Goal: Task Accomplishment & Management: Use online tool/utility

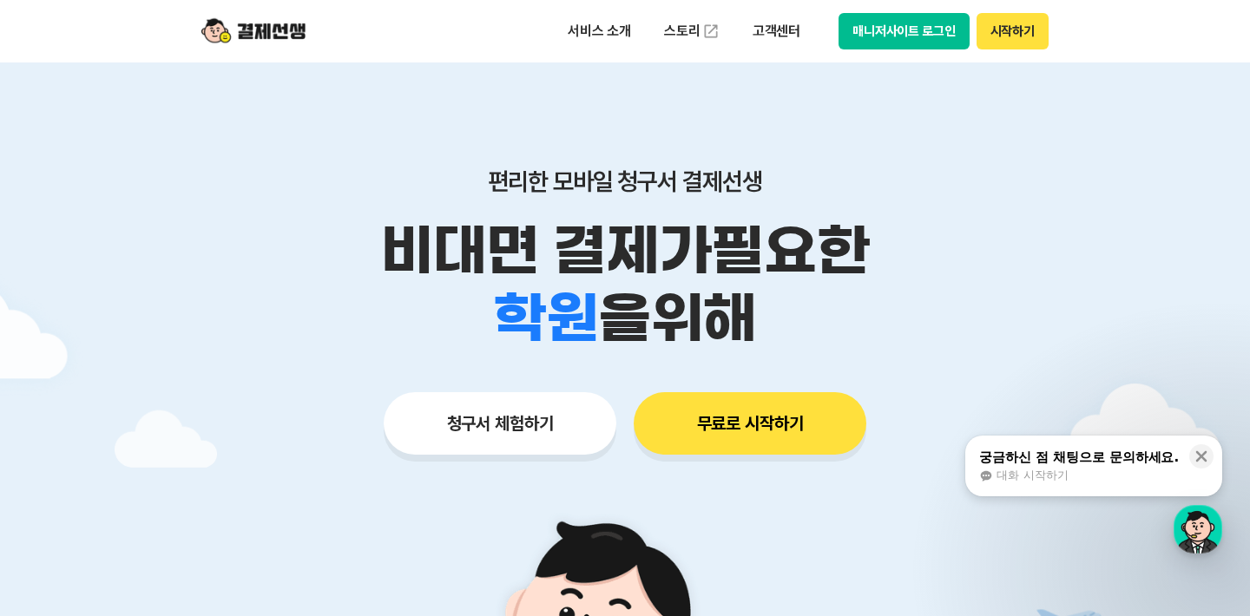
click at [515, 411] on button "청구서 체험하기" at bounding box center [500, 423] width 233 height 62
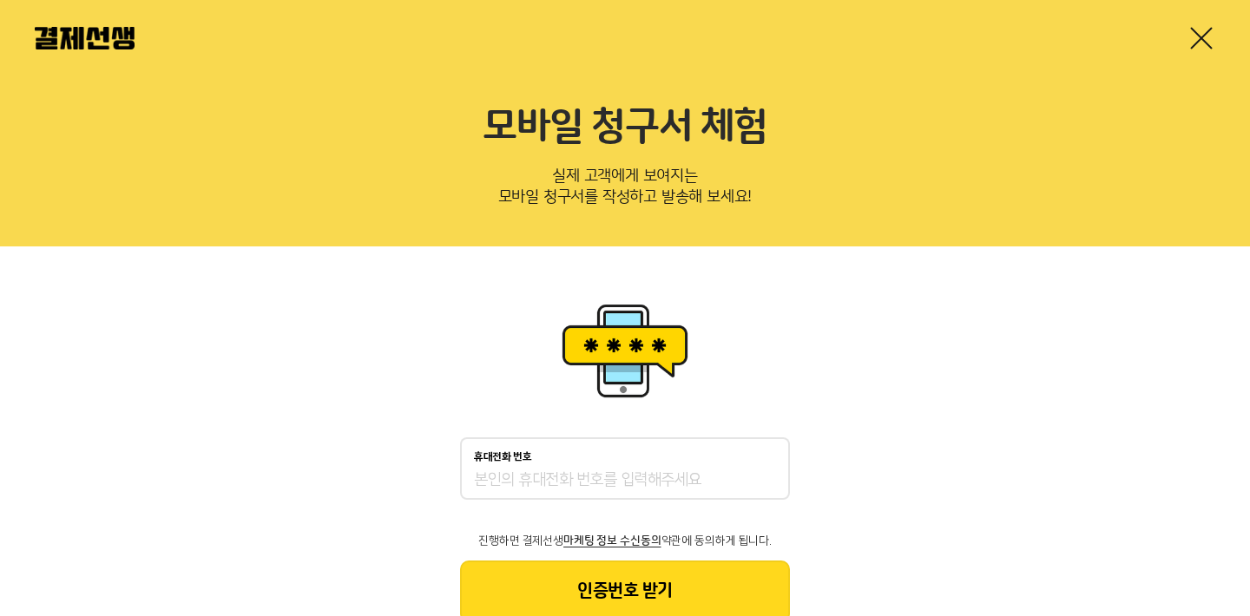
click at [904, 32] on div at bounding box center [625, 38] width 1250 height 76
click at [1194, 36] on link at bounding box center [1201, 38] width 28 height 28
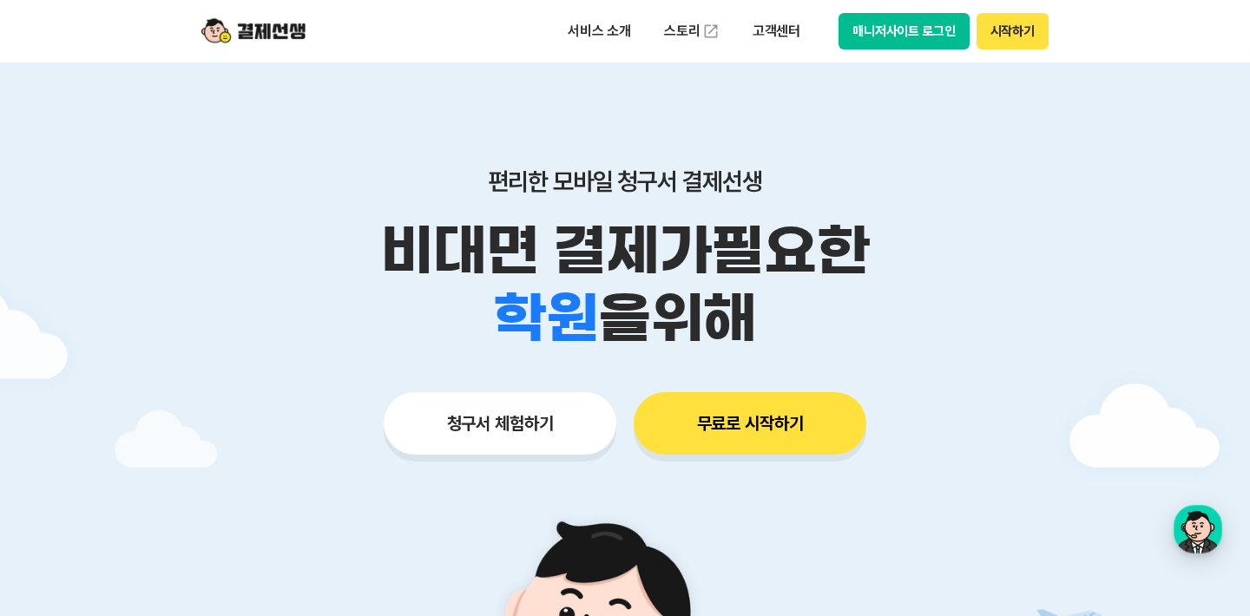
click at [1017, 36] on button "시작하기" at bounding box center [1013, 31] width 72 height 36
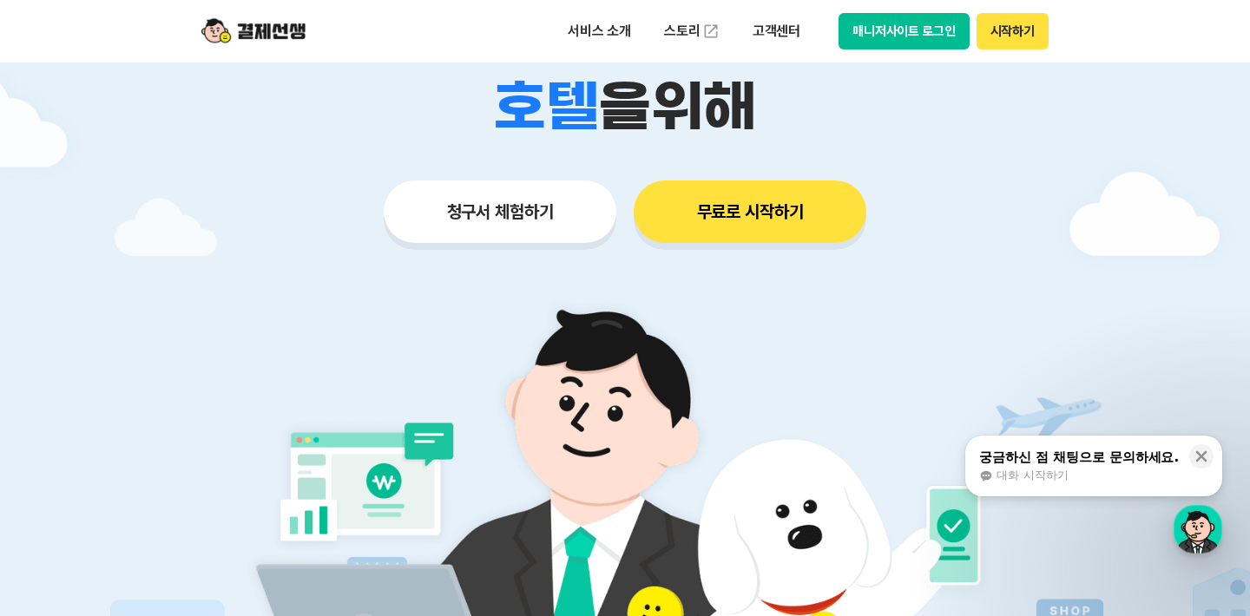
scroll to position [212, 0]
